Goal: Check status: Check status

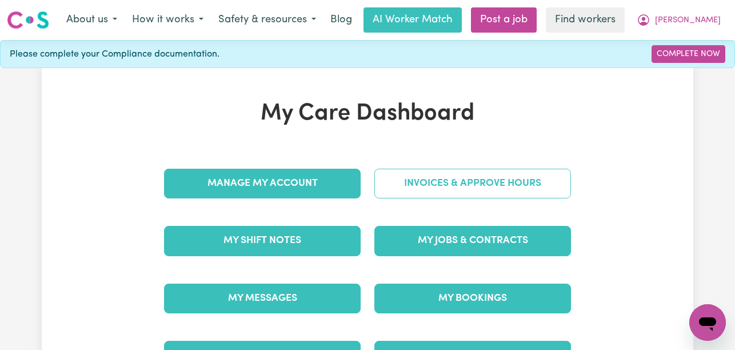
click at [400, 180] on link "Invoices & Approve Hours" at bounding box center [472, 184] width 197 height 30
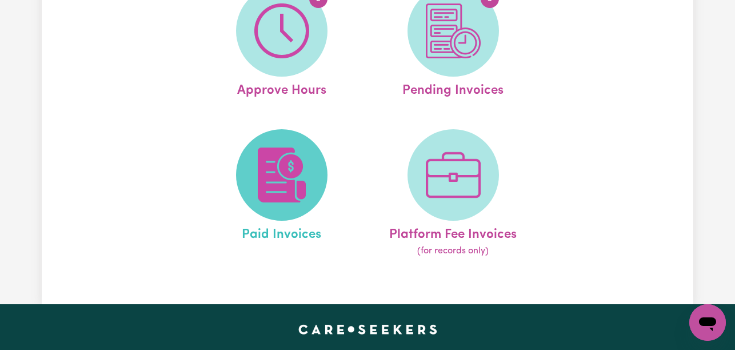
click at [300, 182] on img at bounding box center [281, 175] width 55 height 55
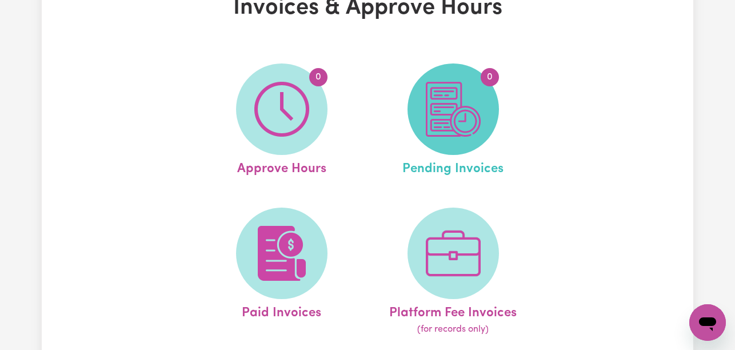
click at [491, 112] on span "0" at bounding box center [453, 108] width 91 height 91
